Goal: Task Accomplishment & Management: Complete application form

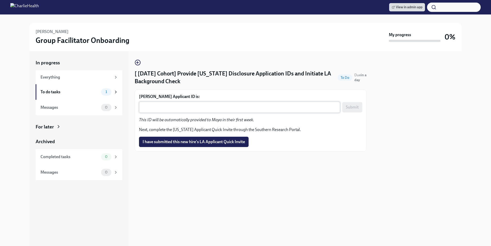
click at [233, 108] on textarea "Maya Ghorpade's Applicant ID is:" at bounding box center [239, 107] width 195 height 6
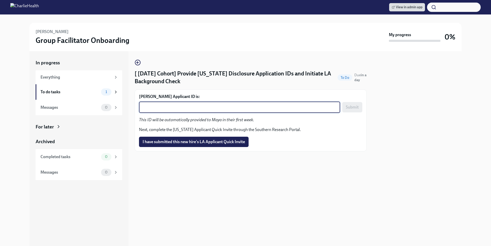
paste textarea "1248090"
type textarea "1248090"
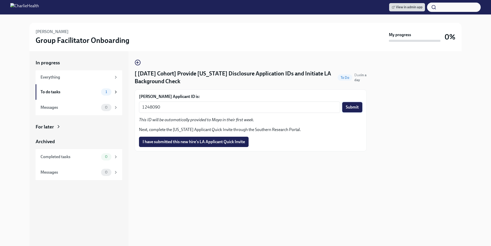
click at [347, 107] on span "Submit" at bounding box center [352, 107] width 13 height 5
click at [227, 109] on textarea "Kimberly Smith's Applicant ID is:" at bounding box center [239, 107] width 195 height 6
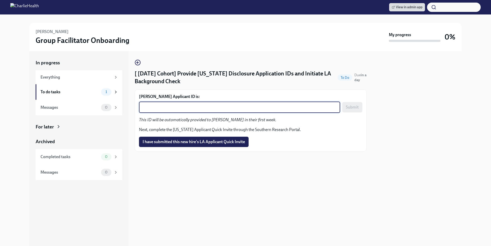
paste textarea "1248102"
type textarea "1248102"
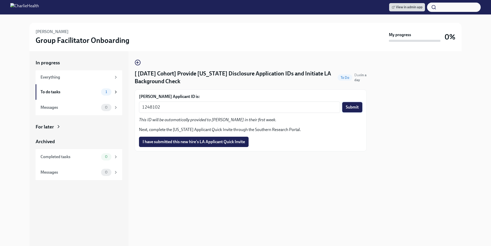
click at [357, 108] on span "Submit" at bounding box center [352, 107] width 13 height 5
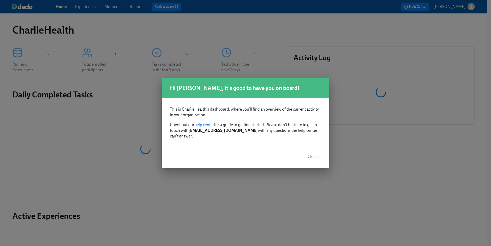
click at [311, 154] on span "Close" at bounding box center [313, 156] width 10 height 5
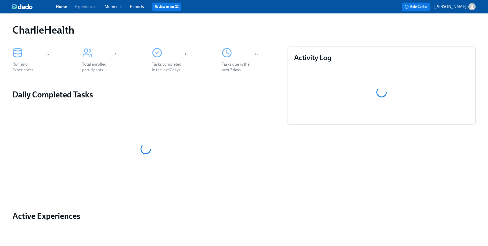
click at [87, 7] on link "Experiences" at bounding box center [85, 6] width 21 height 5
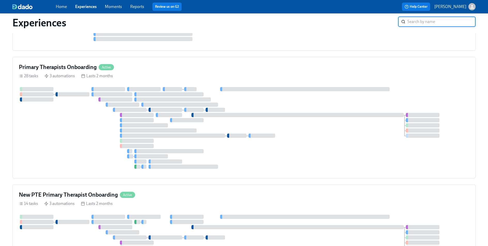
scroll to position [667, 0]
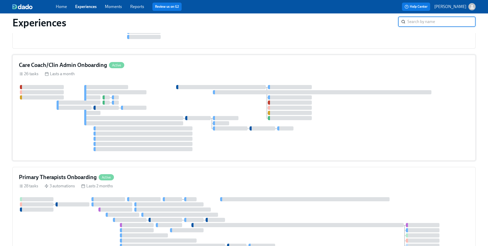
click at [235, 76] on div "26 tasks Lasts a month" at bounding box center [244, 74] width 450 height 6
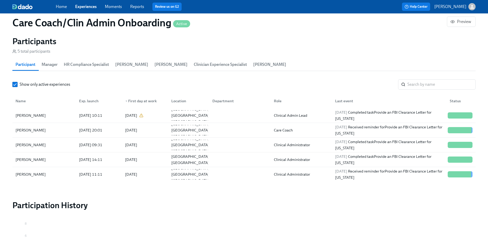
scroll to position [480, 0]
click at [424, 87] on input "search" at bounding box center [441, 84] width 68 height 10
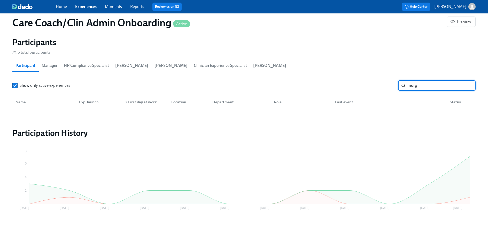
scroll to position [479, 0]
type input "morg"
click at [86, 9] on link "Experiences" at bounding box center [85, 6] width 21 height 5
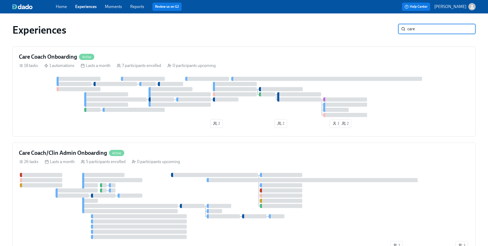
type input "care"
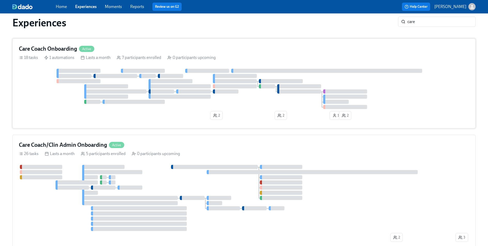
scroll to position [14, 0]
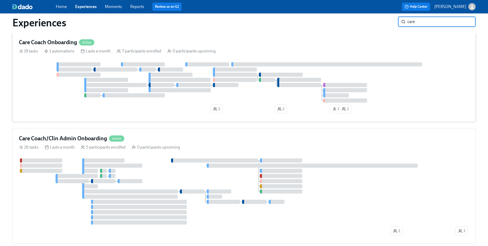
click at [404, 83] on div at bounding box center [244, 82] width 450 height 40
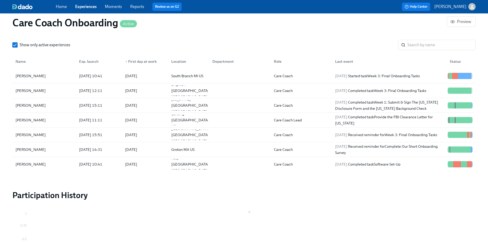
scroll to position [466, 0]
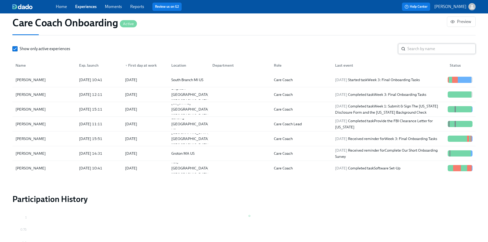
click at [415, 44] on input "search" at bounding box center [441, 49] width 68 height 10
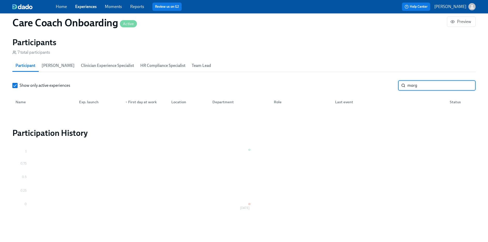
type input "morg"
click at [85, 7] on link "Experiences" at bounding box center [85, 6] width 21 height 5
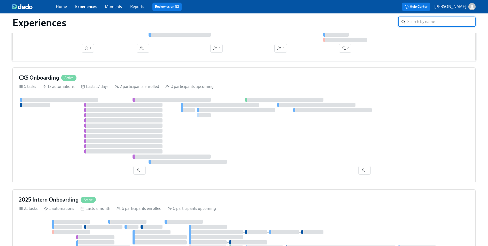
scroll to position [300, 0]
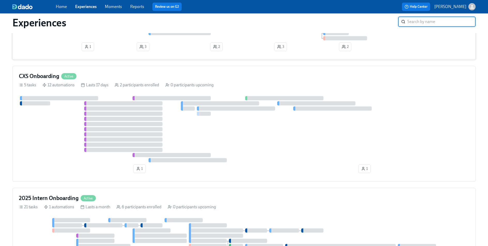
click at [395, 91] on div "CXS Onboarding Active 5 tasks 12 automations Lasts 17 days 2 participants enrol…" at bounding box center [243, 124] width 463 height 116
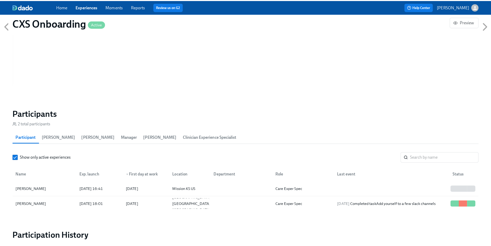
scroll to position [400, 0]
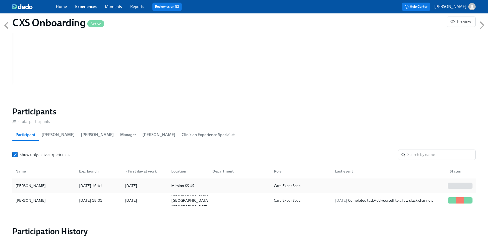
click at [63, 187] on div "[PERSON_NAME]" at bounding box center [43, 185] width 61 height 10
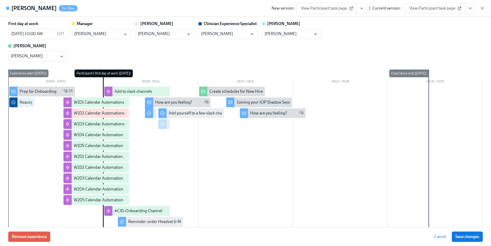
click at [471, 8] on icon "View task page" at bounding box center [470, 8] width 5 height 5
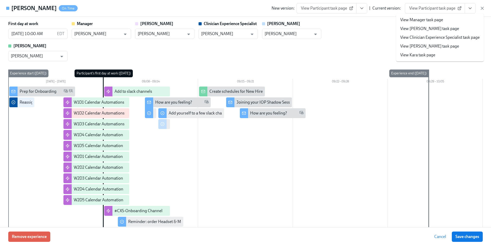
click at [367, 46] on div "First day at work [DATE] 10:00 AM EDT ​ Manager [PERSON_NAME] ​ [PERSON_NAME] ​…" at bounding box center [245, 41] width 475 height 40
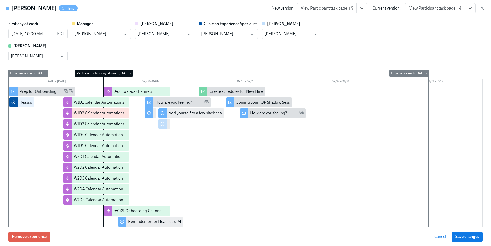
click at [468, 9] on icon "View task page" at bounding box center [470, 8] width 5 height 5
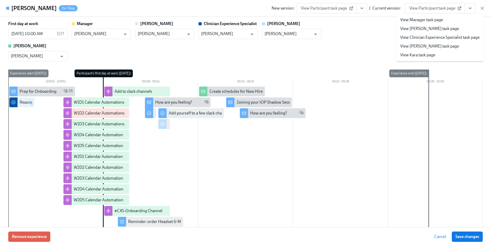
click at [459, 38] on link "View Clinician Experience Specialist task page" at bounding box center [441, 38] width 80 height 6
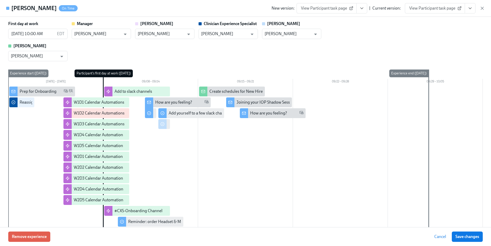
click at [474, 8] on button "View task page" at bounding box center [470, 8] width 11 height 10
